Goal: Information Seeking & Learning: Learn about a topic

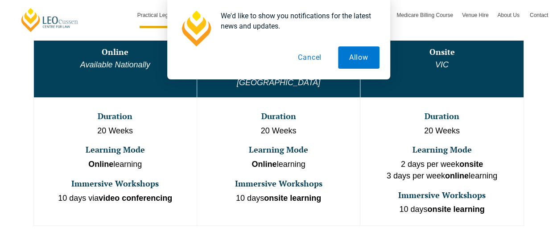
click at [320, 57] on button "Cancel" at bounding box center [310, 57] width 46 height 22
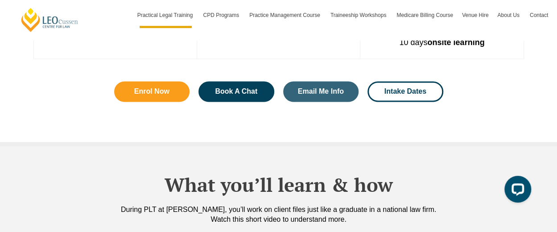
scroll to position [692, 0]
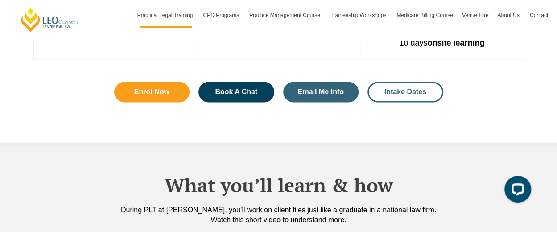
click at [402, 88] on span "Intake Dates" at bounding box center [406, 91] width 42 height 7
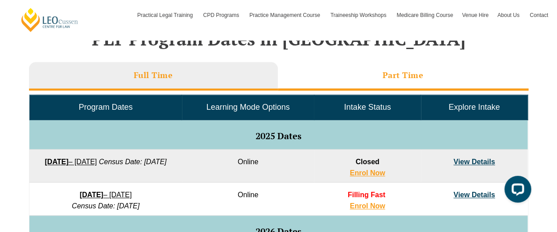
scroll to position [349, 0]
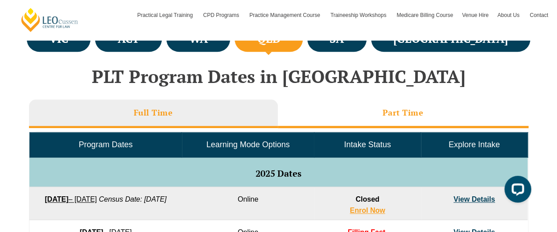
click at [383, 115] on h3 "Part Time" at bounding box center [403, 113] width 41 height 10
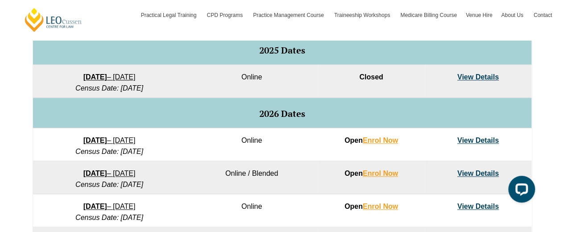
scroll to position [472, 0]
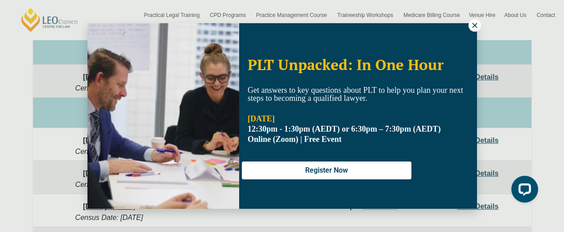
click at [472, 27] on icon at bounding box center [475, 25] width 8 height 8
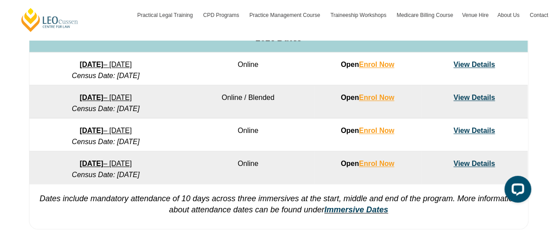
scroll to position [565, 0]
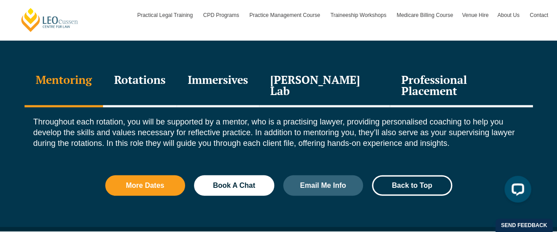
scroll to position [1029, 0]
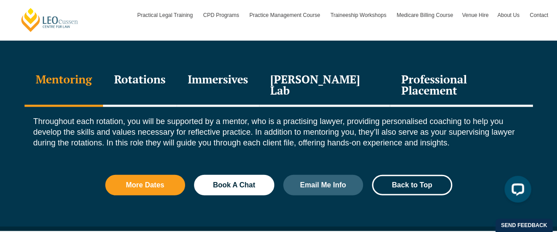
click at [144, 69] on div "Rotations" at bounding box center [140, 86] width 74 height 42
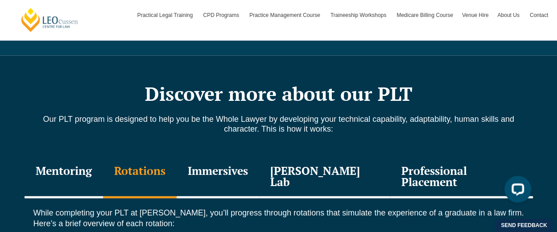
scroll to position [949, 0]
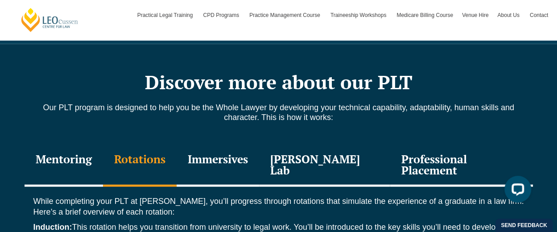
click at [229, 145] on div "Immersives" at bounding box center [218, 166] width 83 height 42
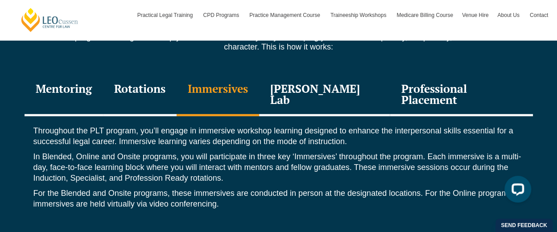
scroll to position [1020, 0]
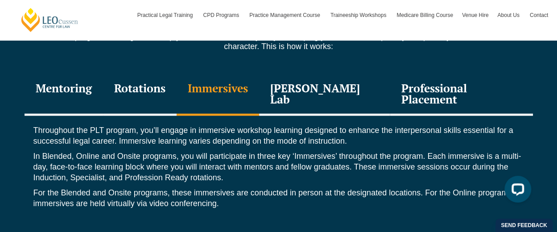
click at [329, 75] on div "[PERSON_NAME] Lab" at bounding box center [324, 95] width 131 height 42
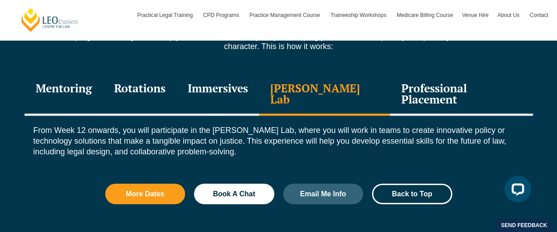
click at [439, 75] on div "Professional Placement" at bounding box center [461, 95] width 143 height 42
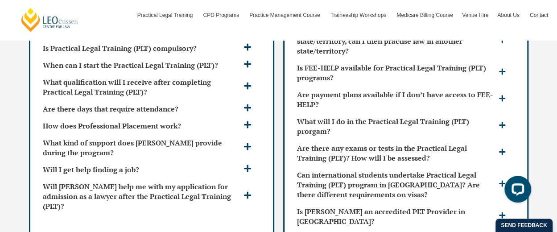
scroll to position [2497, 0]
